Goal: Information Seeking & Learning: Learn about a topic

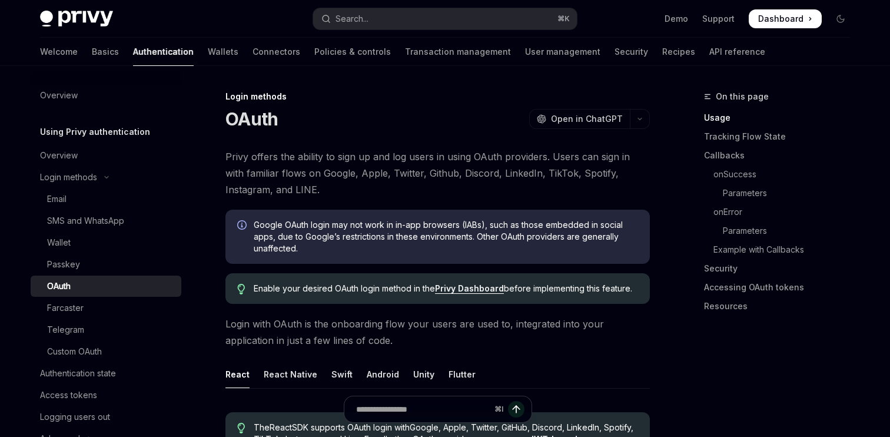
type textarea "*"
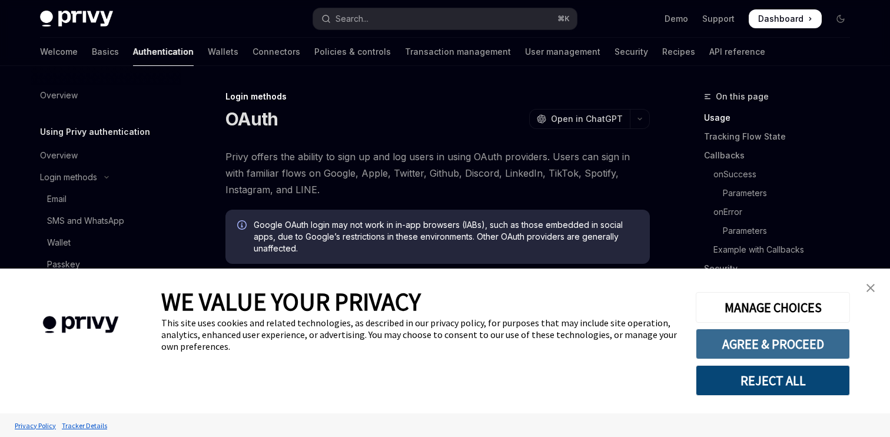
click at [825, 344] on button "AGREE & PROCEED" at bounding box center [773, 343] width 154 height 31
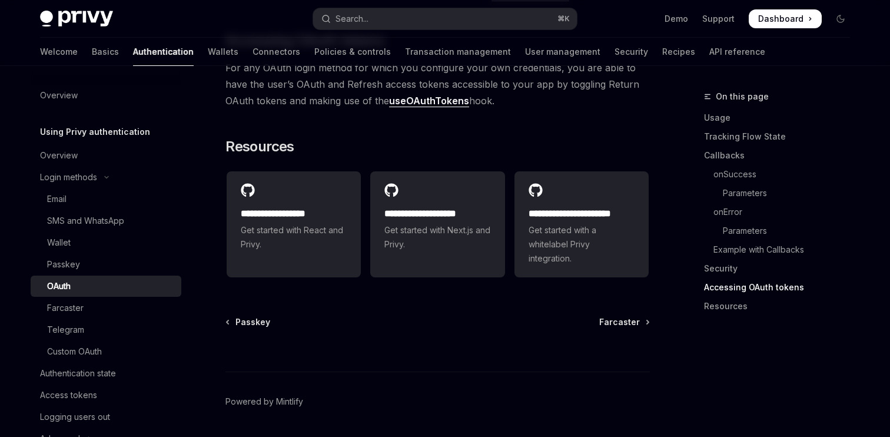
scroll to position [2619, 0]
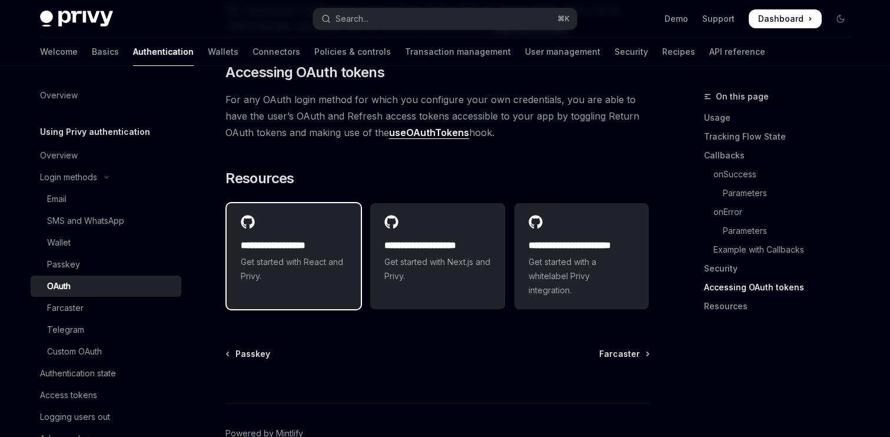
click at [325, 238] on h2 "**********" at bounding box center [294, 245] width 106 height 14
